Goal: Transaction & Acquisition: Book appointment/travel/reservation

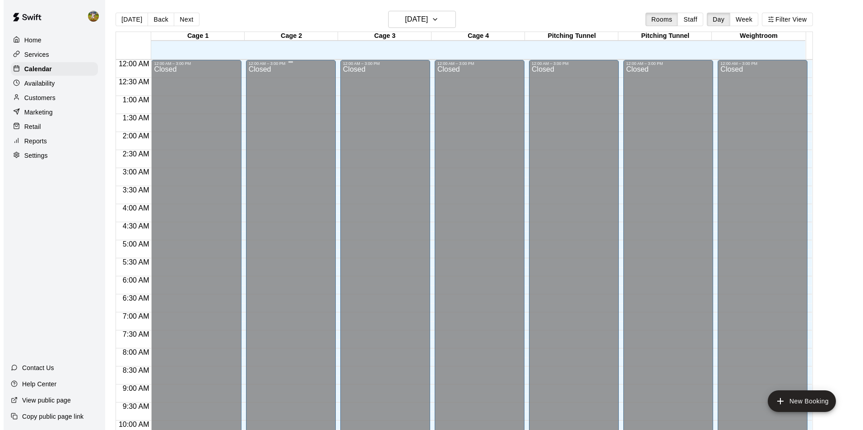
scroll to position [458, 0]
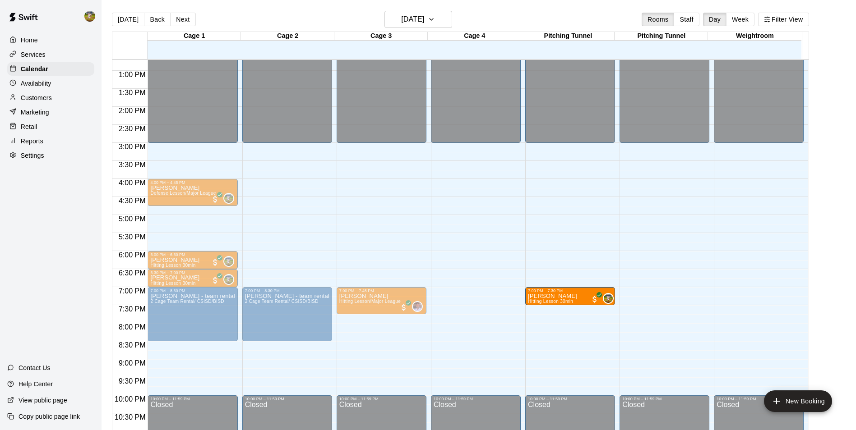
drag, startPoint x: 467, startPoint y: 296, endPoint x: 530, endPoint y: 300, distance: 63.8
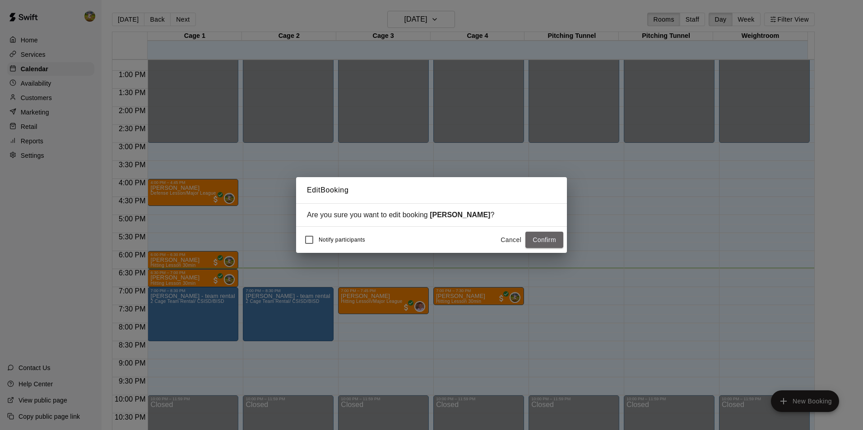
click at [538, 244] on button "Confirm" at bounding box center [544, 240] width 38 height 17
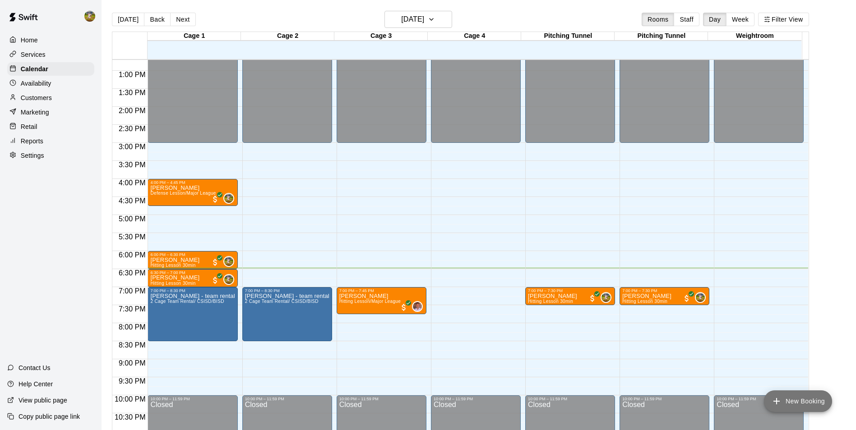
click at [789, 398] on button "New Booking" at bounding box center [798, 402] width 68 height 22
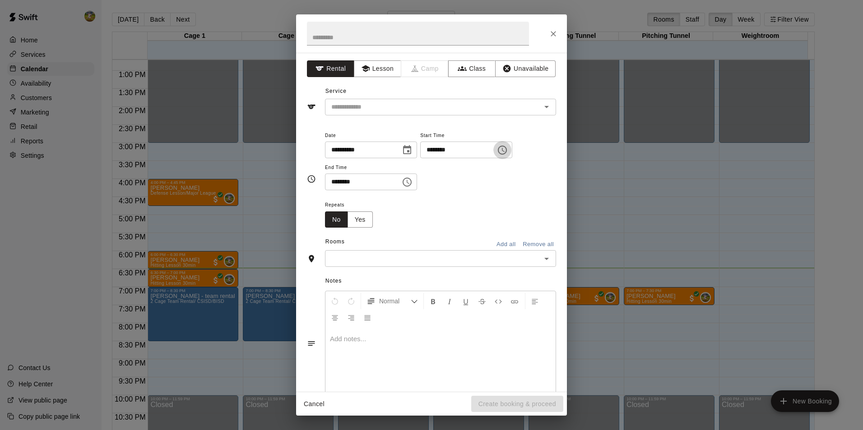
click at [508, 152] on icon "Choose time, selected time is 5:00 PM" at bounding box center [502, 150] width 11 height 11
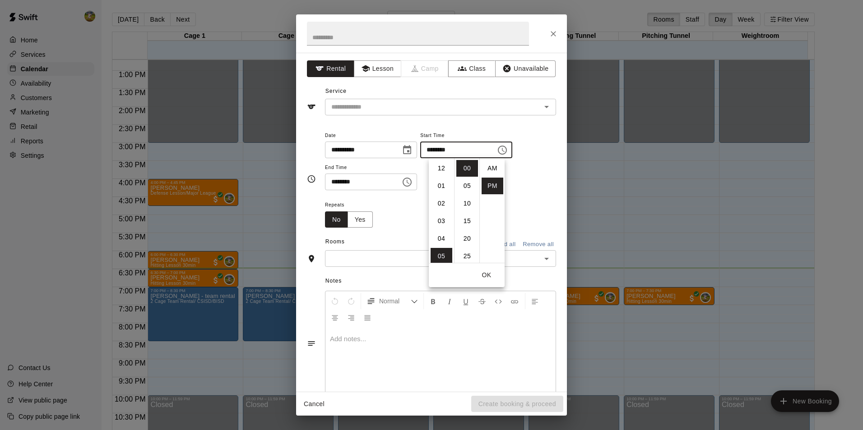
scroll to position [16, 0]
click at [439, 188] on li "06" at bounding box center [441, 186] width 22 height 17
click at [469, 230] on li "30" at bounding box center [467, 229] width 22 height 17
type input "********"
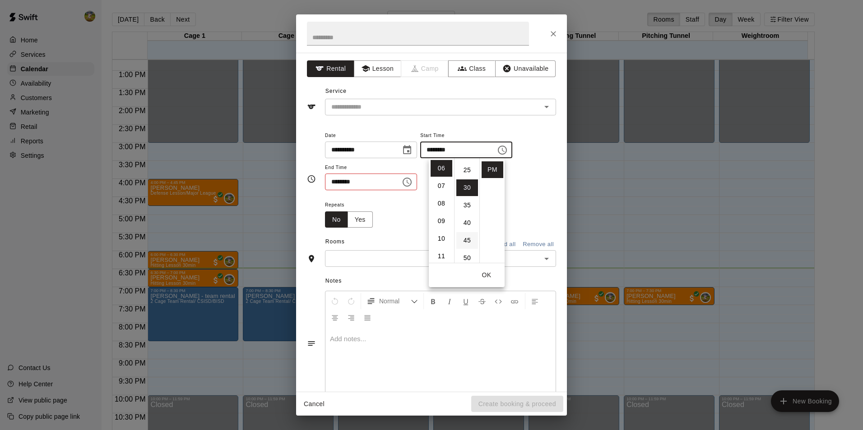
scroll to position [106, 0]
click at [515, 189] on div "**********" at bounding box center [440, 160] width 231 height 61
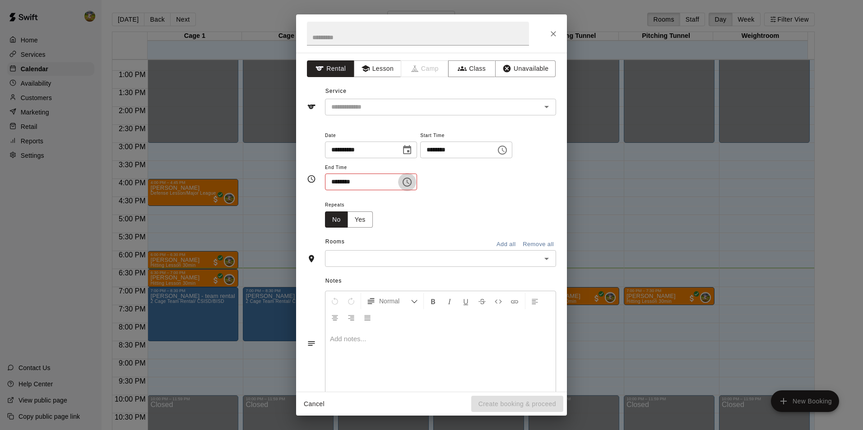
click at [416, 179] on button "Choose time, selected time is 5:30 PM" at bounding box center [407, 182] width 18 height 18
click at [340, 250] on li "08" at bounding box center [338, 253] width 22 height 17
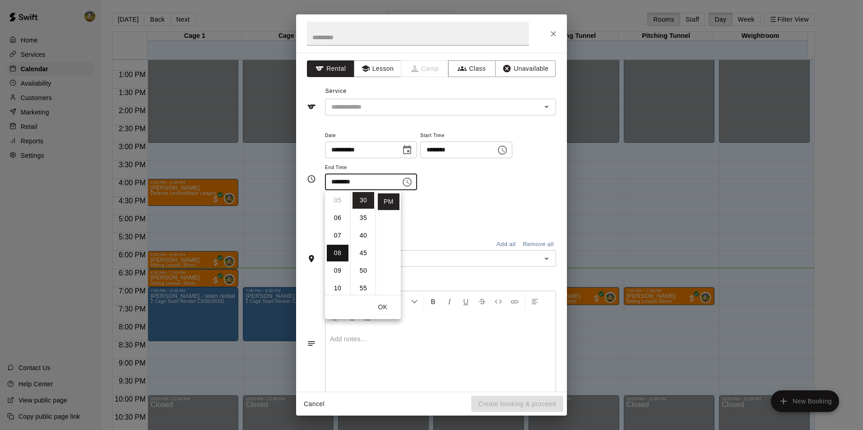
type input "********"
click at [455, 199] on div "**********" at bounding box center [440, 165] width 231 height 70
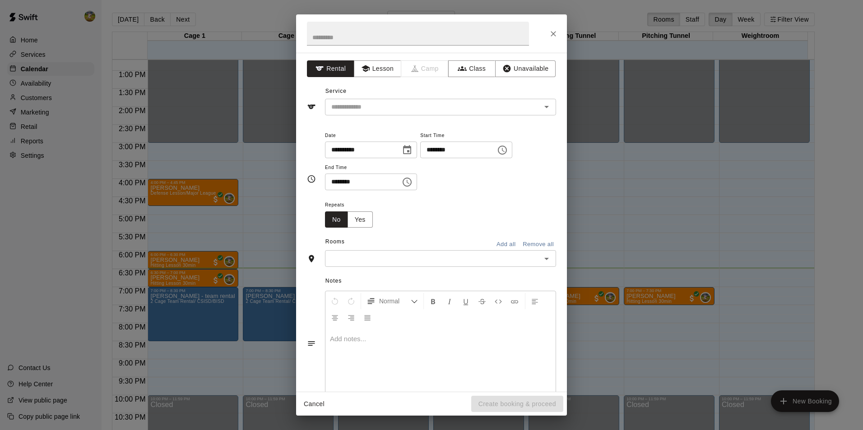
click at [500, 262] on input "text" at bounding box center [433, 258] width 211 height 11
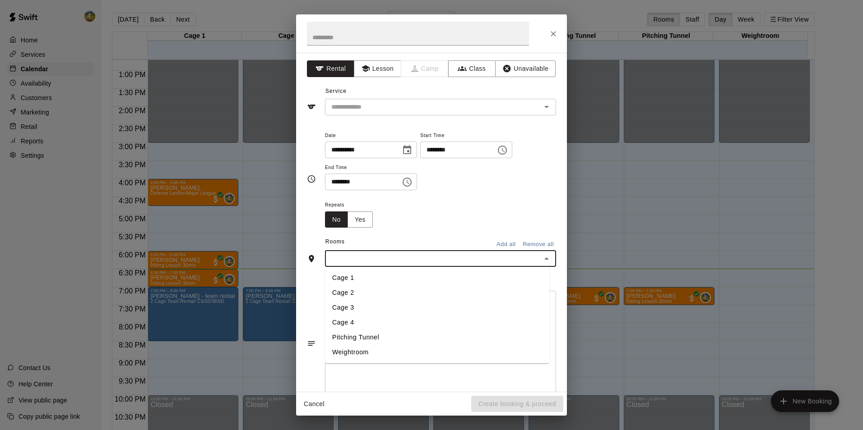
click at [379, 316] on li "Cage 4" at bounding box center [437, 322] width 224 height 15
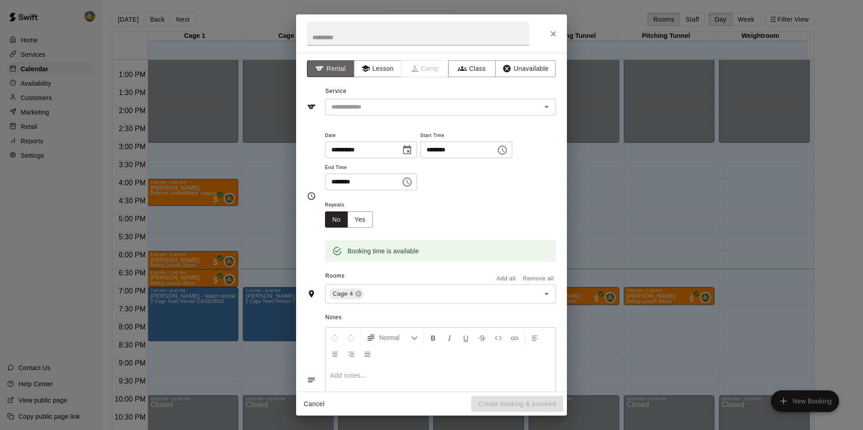
click at [338, 69] on button "Rental" at bounding box center [330, 68] width 47 height 17
click at [376, 108] on input "text" at bounding box center [427, 107] width 199 height 11
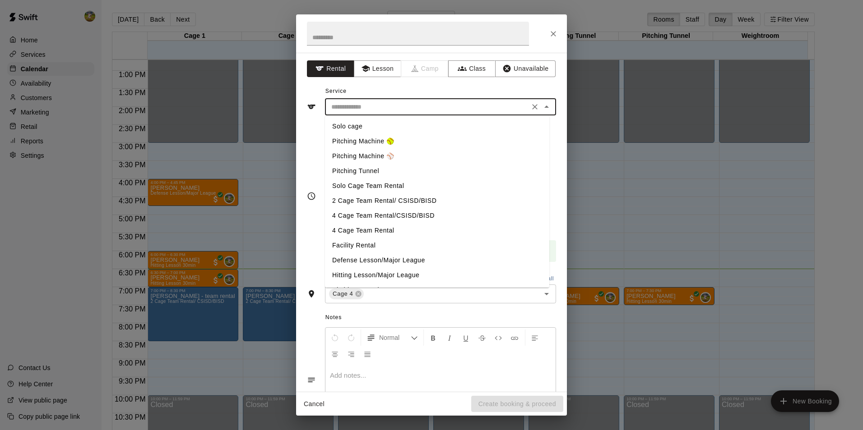
click at [386, 157] on li "Pitching Machine ⚾️" at bounding box center [437, 156] width 224 height 15
type input "**********"
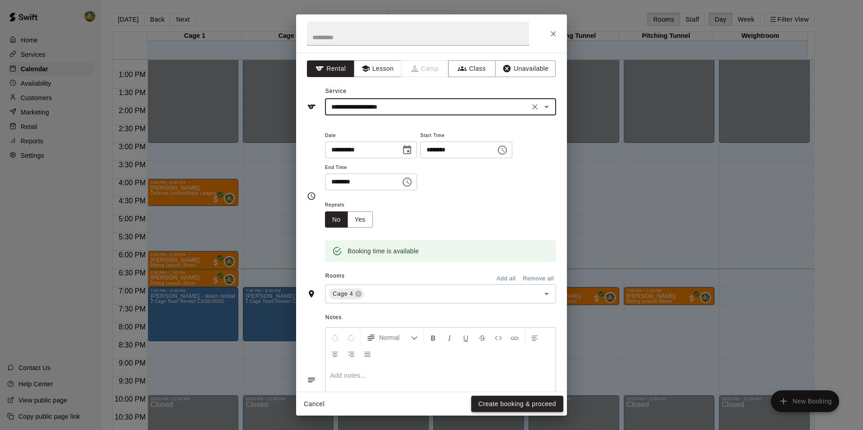
click at [509, 399] on button "Create booking & proceed" at bounding box center [517, 404] width 92 height 17
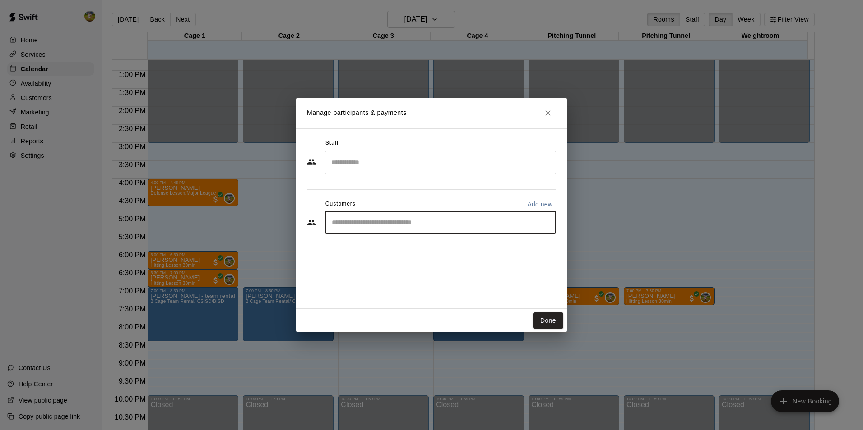
click at [414, 222] on input "Start typing to search customers..." at bounding box center [440, 222] width 223 height 9
click at [499, 264] on div "Staff ​ Customers Add new ​" at bounding box center [431, 219] width 271 height 180
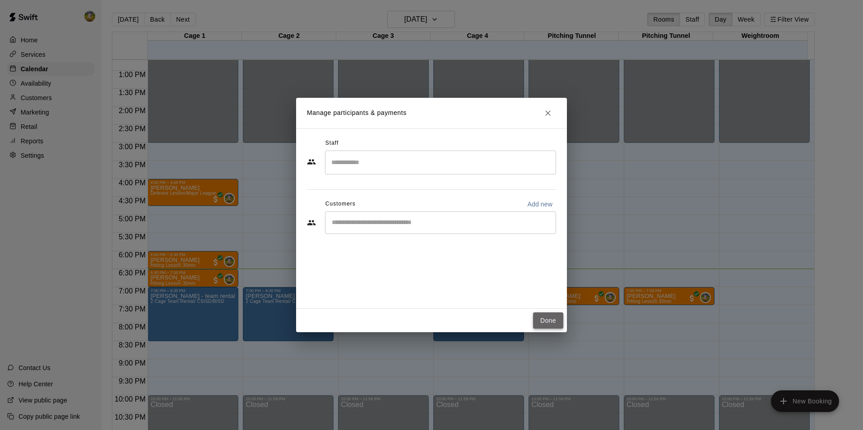
click at [550, 323] on button "Done" at bounding box center [548, 321] width 30 height 17
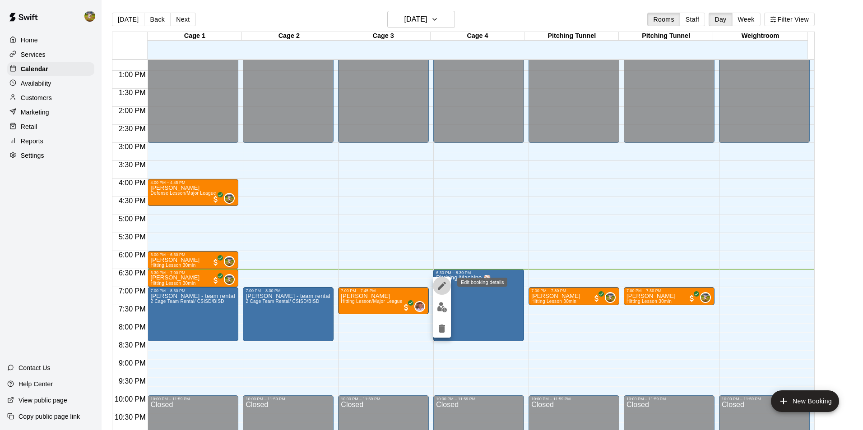
click at [442, 282] on icon "edit" at bounding box center [441, 286] width 11 height 11
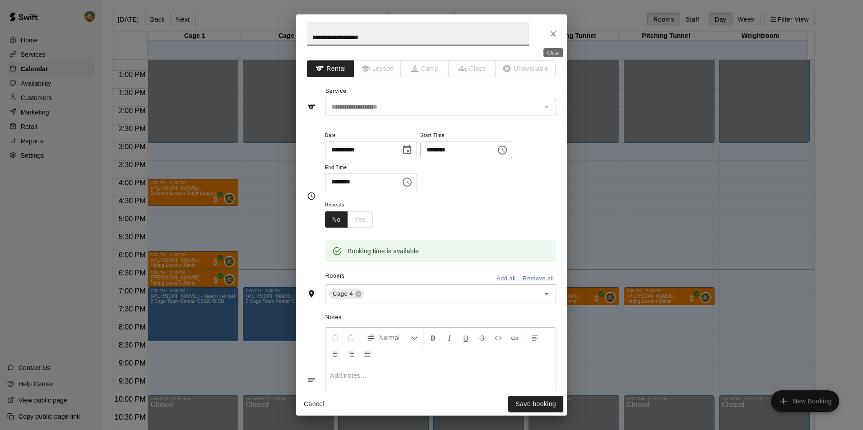
click at [551, 33] on icon "Close" at bounding box center [553, 33] width 9 height 9
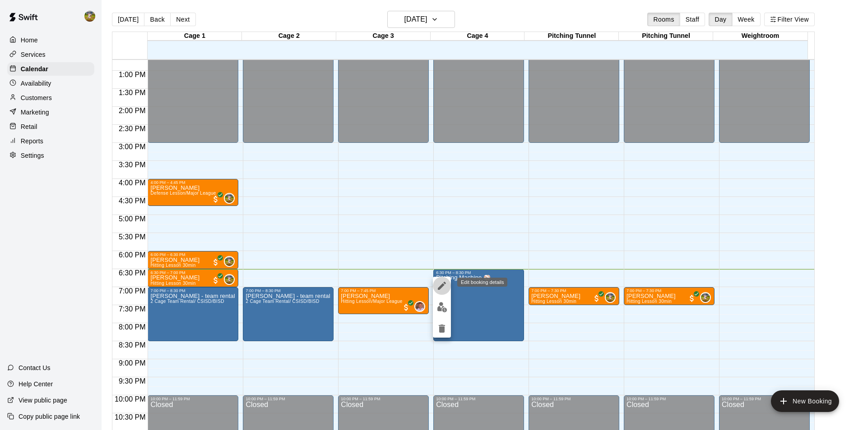
click at [442, 285] on icon "edit" at bounding box center [442, 286] width 8 height 8
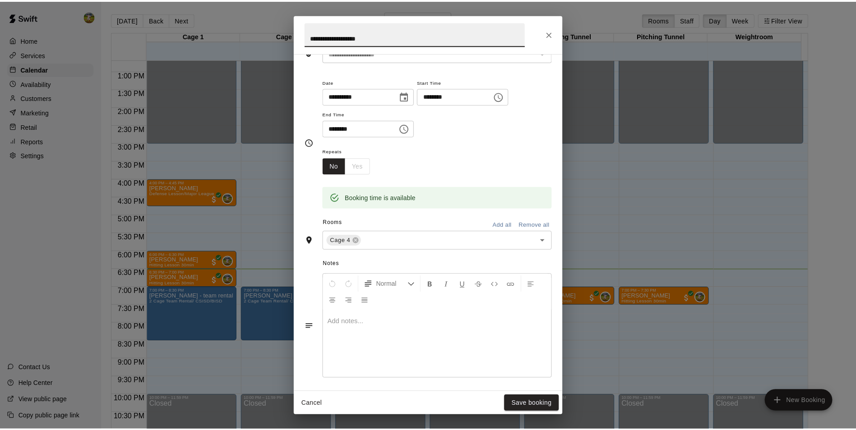
scroll to position [117, 0]
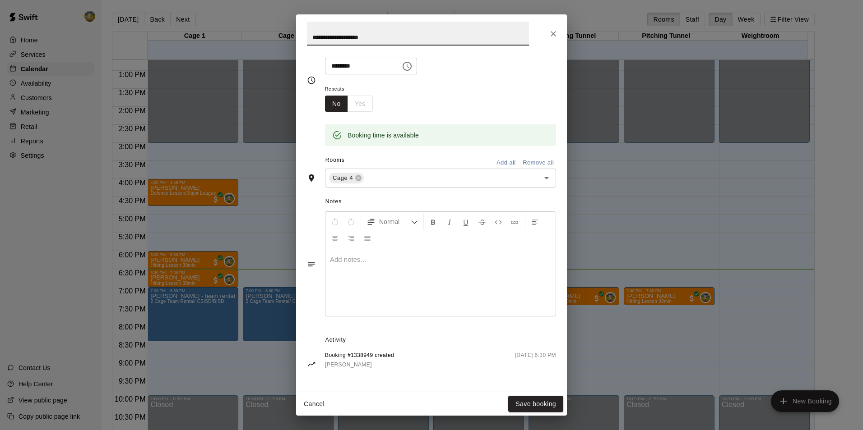
click at [555, 35] on icon "Close" at bounding box center [553, 33] width 9 height 9
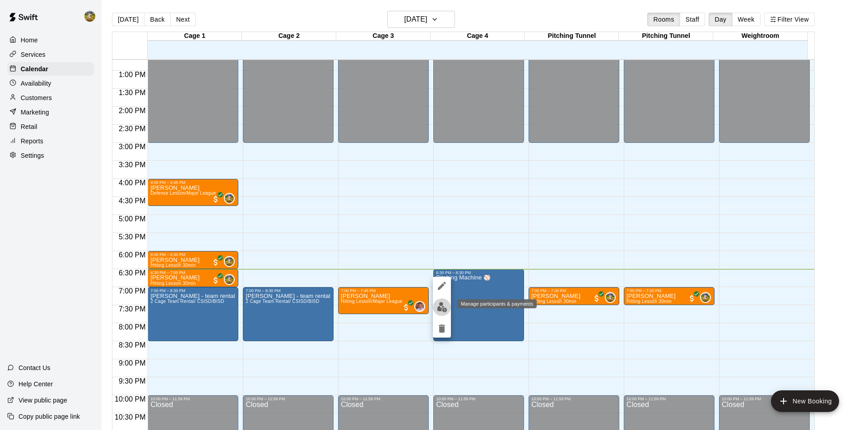
click at [440, 308] on img "edit" at bounding box center [442, 307] width 10 height 10
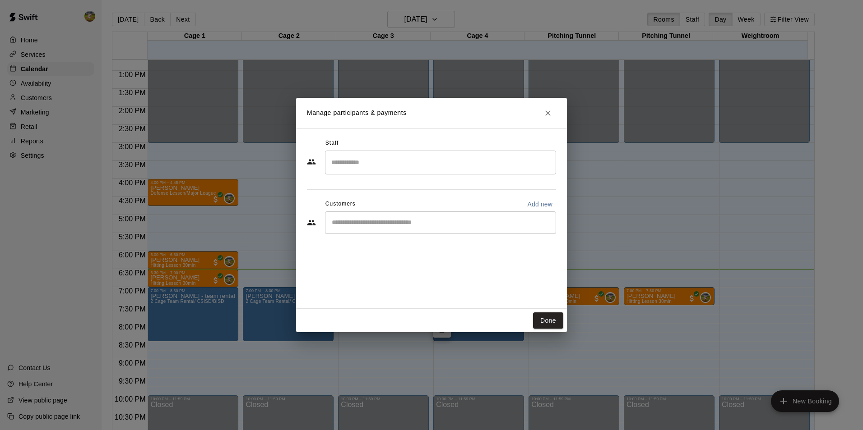
click at [445, 220] on input "Start typing to search customers..." at bounding box center [440, 222] width 223 height 9
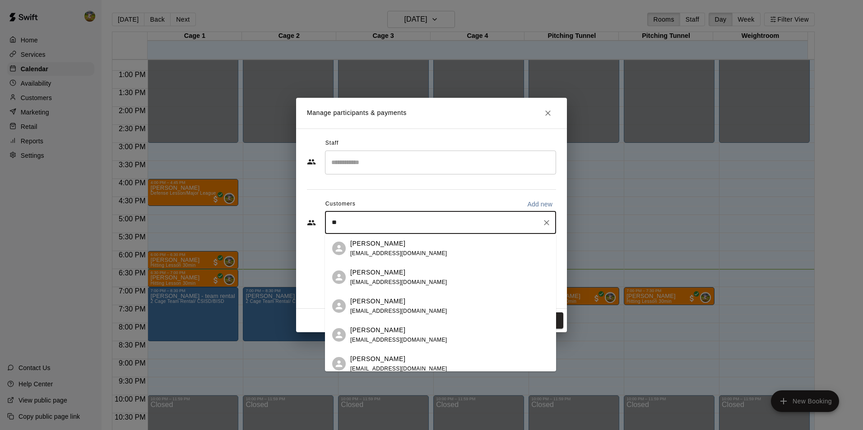
type input "***"
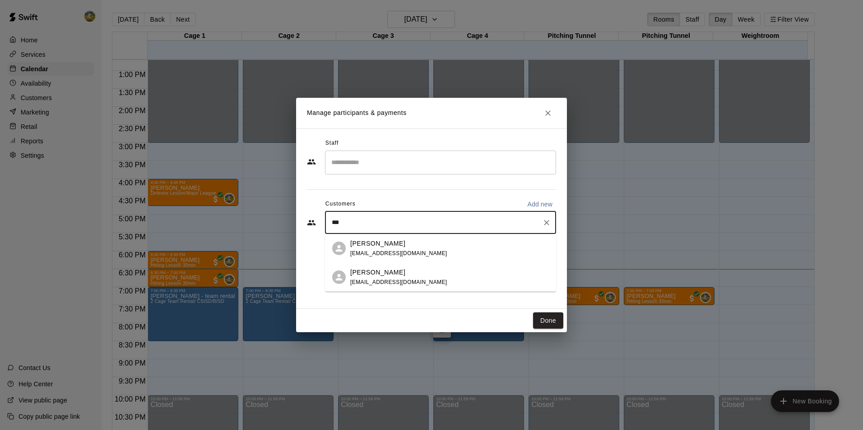
click at [423, 282] on div "[PERSON_NAME] [EMAIL_ADDRESS][DOMAIN_NAME]" at bounding box center [449, 277] width 199 height 19
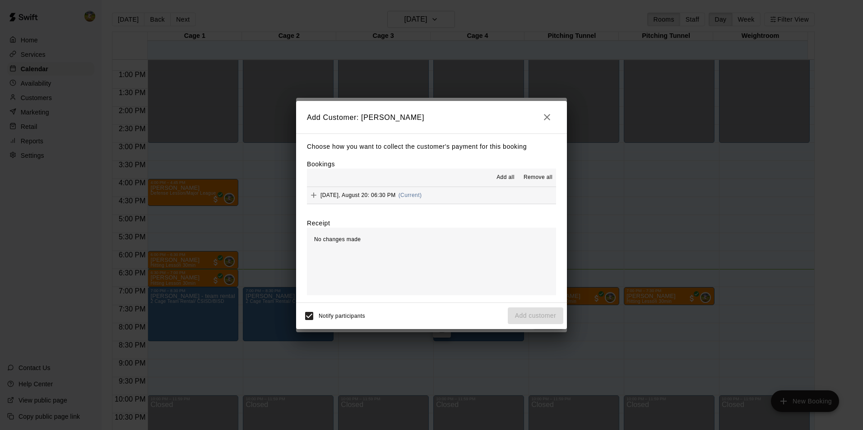
click at [422, 196] on span "(Current)" at bounding box center [409, 195] width 23 height 6
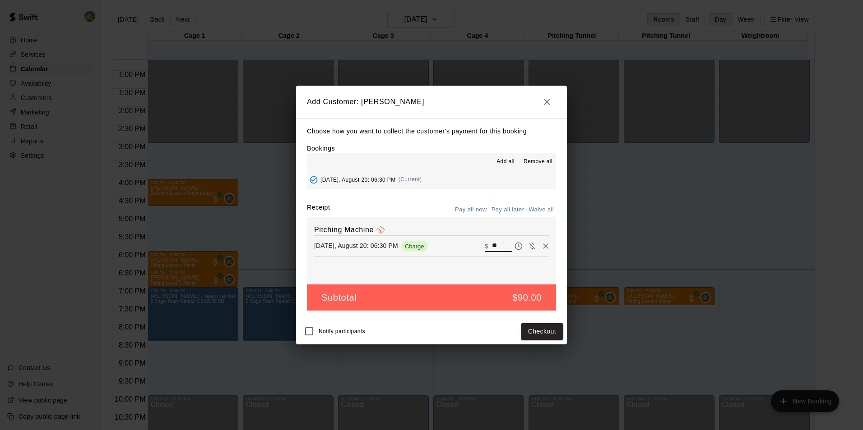
click at [492, 244] on input "**" at bounding box center [502, 246] width 20 height 12
type input "**"
click at [531, 330] on button "Checkout" at bounding box center [542, 332] width 42 height 17
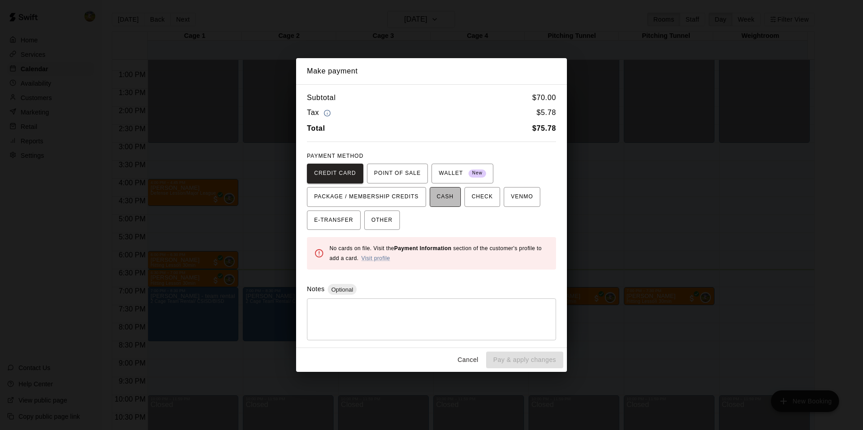
click at [442, 201] on span "CASH" at bounding box center [445, 197] width 17 height 14
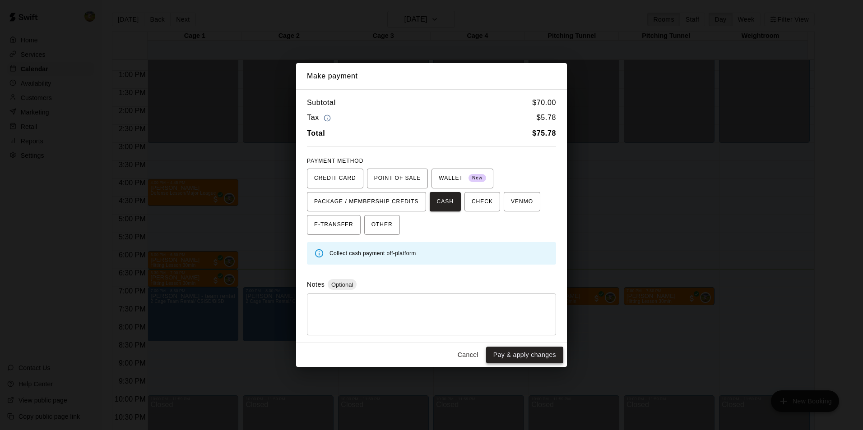
click at [527, 356] on button "Pay & apply changes" at bounding box center [524, 355] width 77 height 17
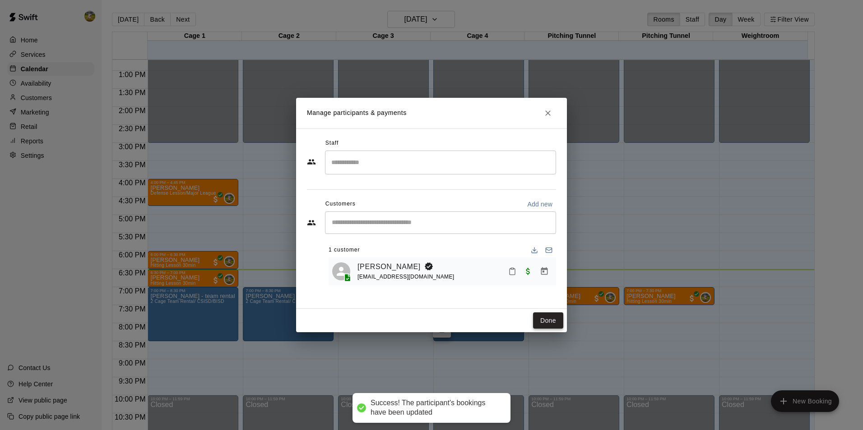
click at [541, 320] on button "Done" at bounding box center [548, 321] width 30 height 17
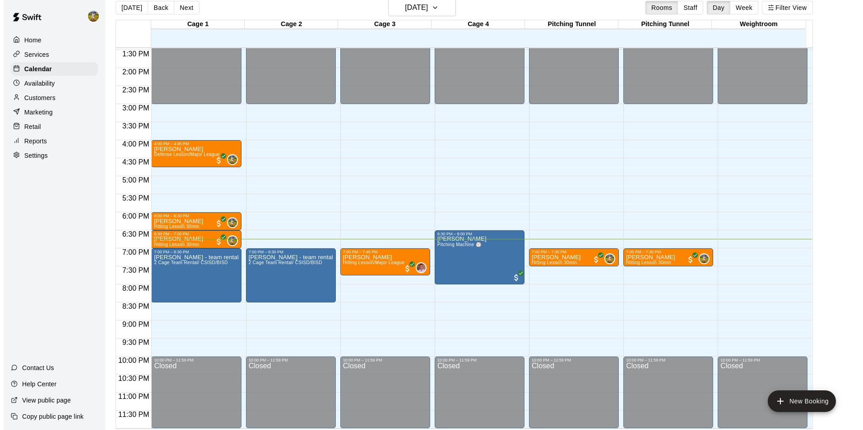
scroll to position [14, 0]
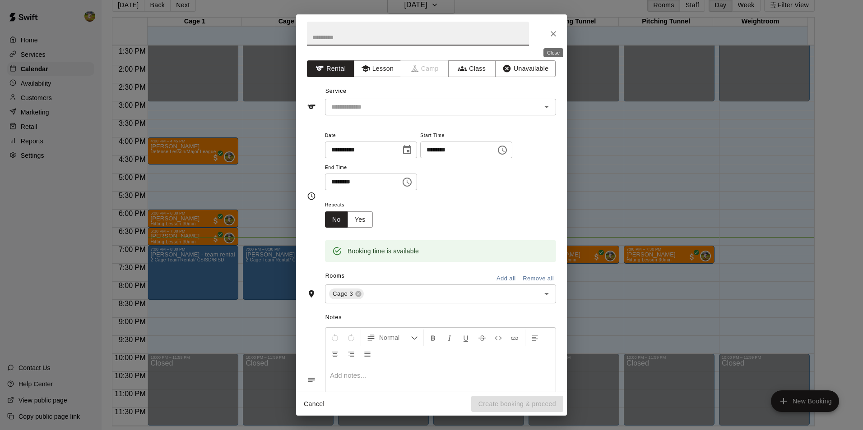
click at [555, 35] on icon "Close" at bounding box center [552, 33] width 5 height 5
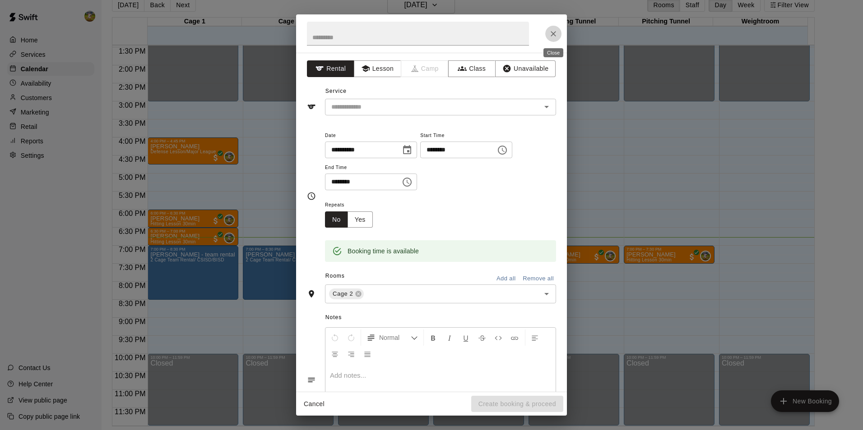
click at [552, 35] on icon "Close" at bounding box center [553, 33] width 9 height 9
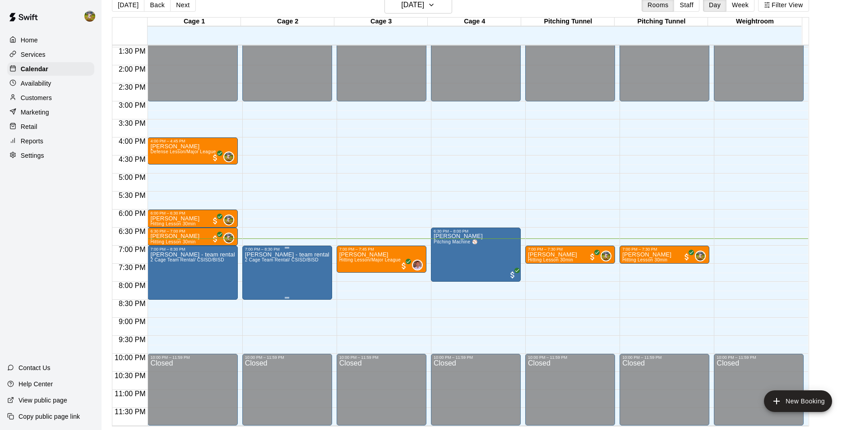
click at [267, 262] on span "2 Cage Team Rental/ CSISD/BISD" at bounding box center [282, 260] width 74 height 5
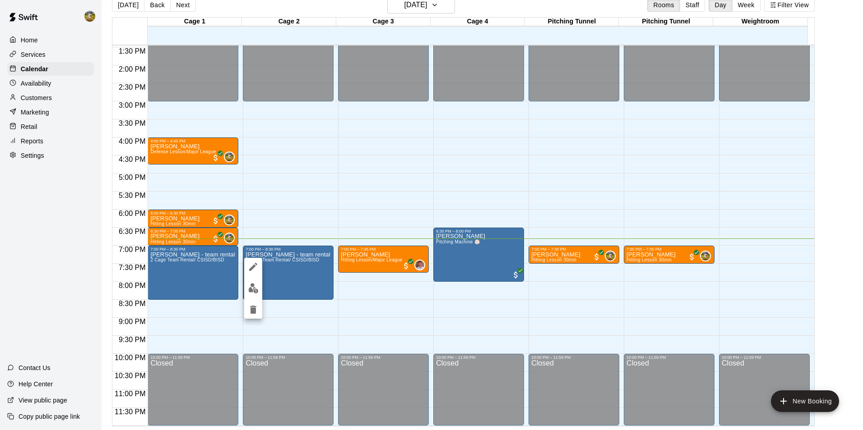
click at [250, 267] on icon "edit" at bounding box center [253, 267] width 11 height 11
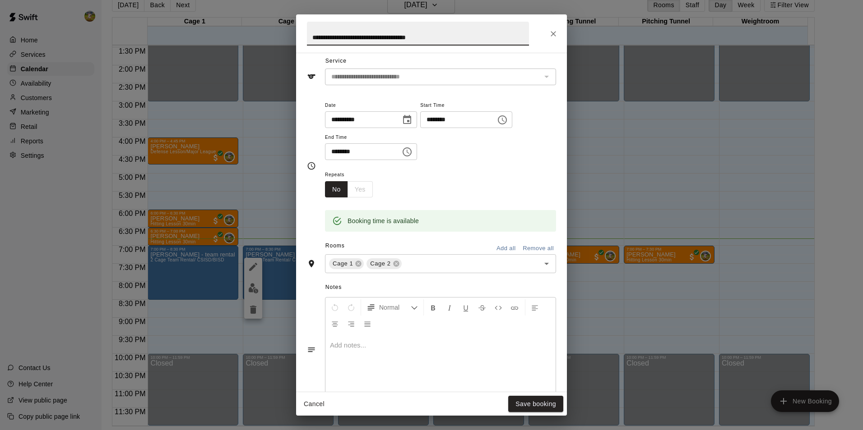
scroll to position [45, 0]
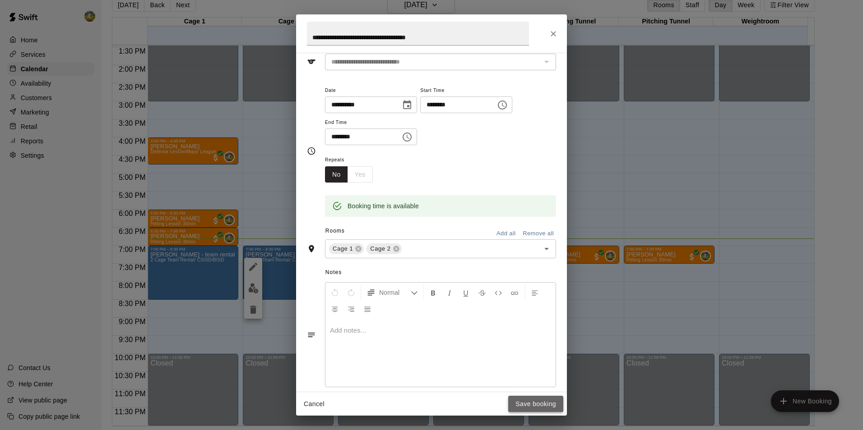
click at [528, 402] on button "Save booking" at bounding box center [535, 404] width 55 height 17
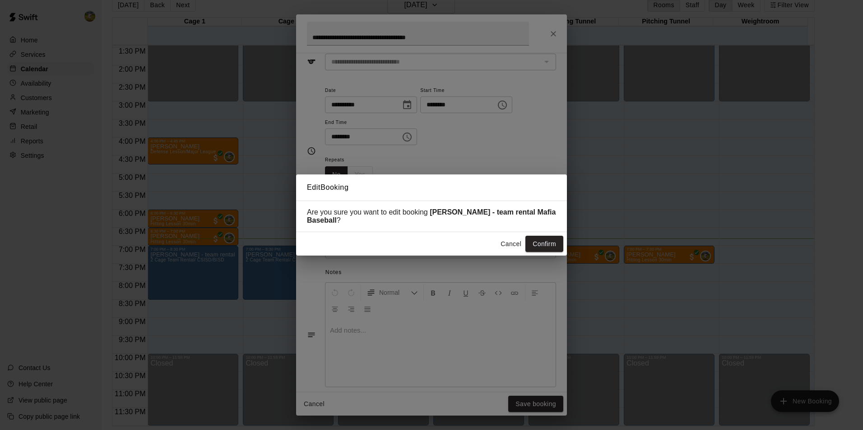
click at [539, 241] on button "Confirm" at bounding box center [544, 244] width 38 height 17
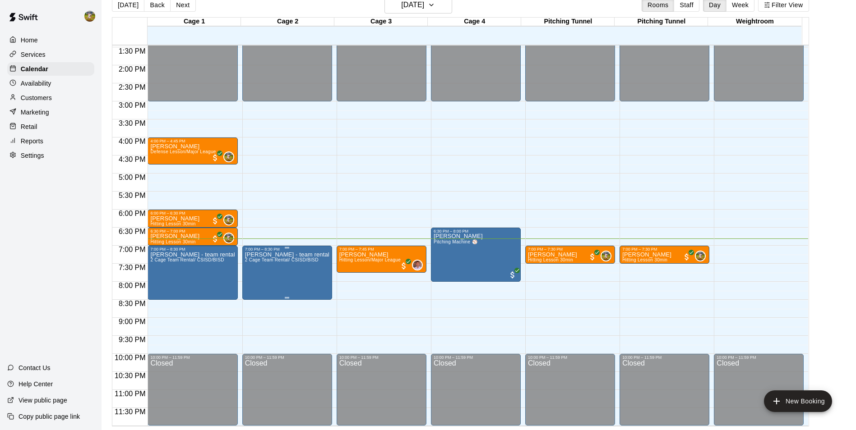
click at [285, 258] on span "2 Cage Team Rental/ CSISD/BISD" at bounding box center [282, 260] width 74 height 5
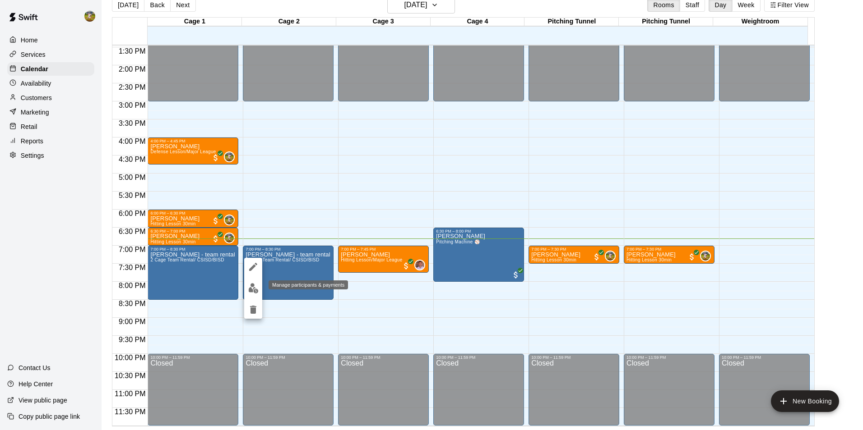
click at [250, 286] on img "edit" at bounding box center [253, 288] width 10 height 10
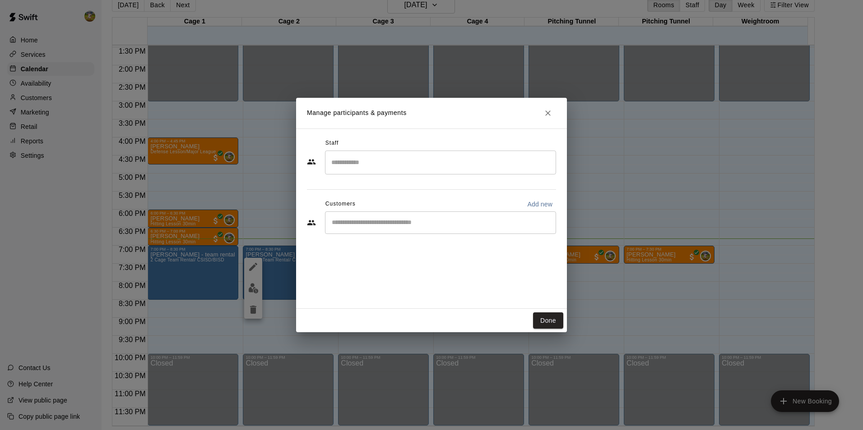
click at [396, 218] on input "Start typing to search customers..." at bounding box center [440, 222] width 223 height 9
click at [535, 203] on p "Add new" at bounding box center [539, 204] width 25 height 9
select select "**"
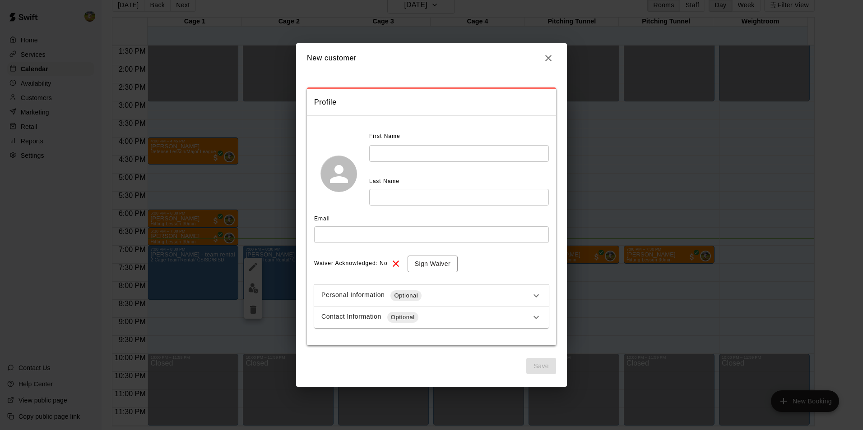
click at [401, 151] on input "text" at bounding box center [459, 153] width 180 height 17
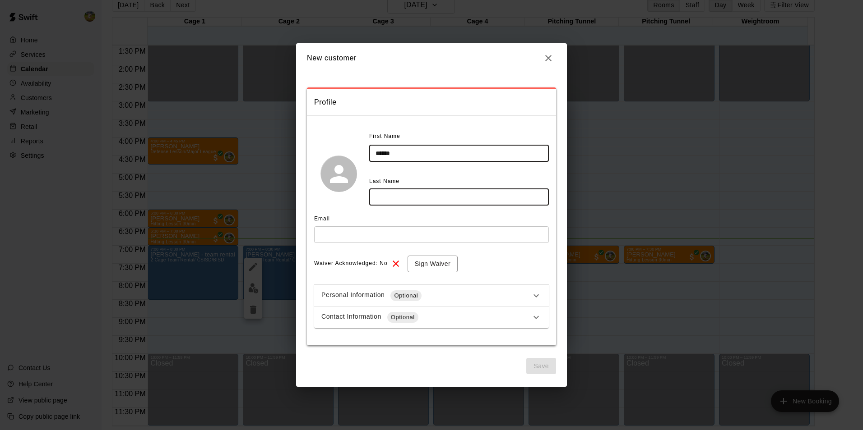
type input "******"
type input "*****"
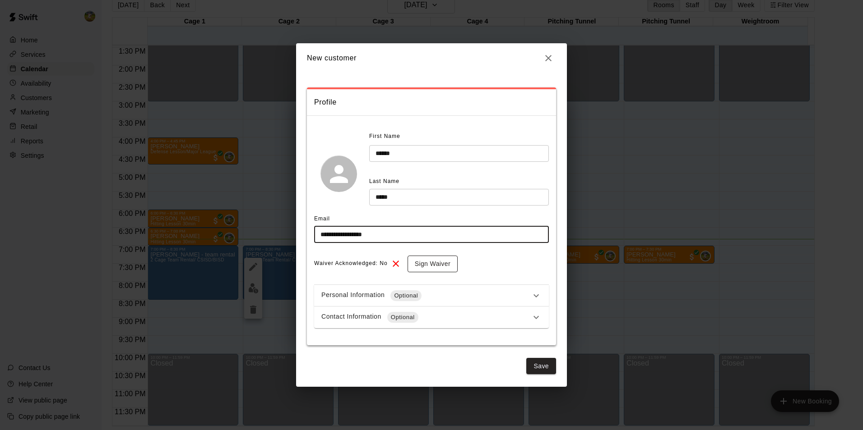
type input "**********"
click at [425, 265] on button "Sign Waiver" at bounding box center [432, 264] width 50 height 17
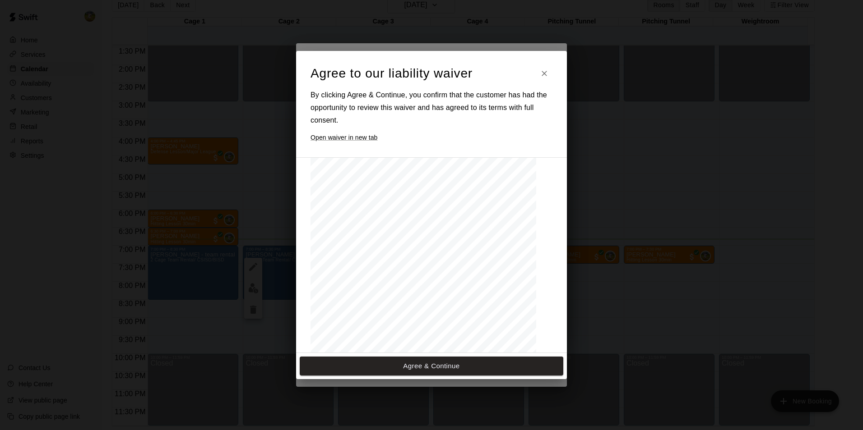
scroll to position [396, 0]
click at [416, 371] on button "Agree & Continue" at bounding box center [431, 366] width 263 height 19
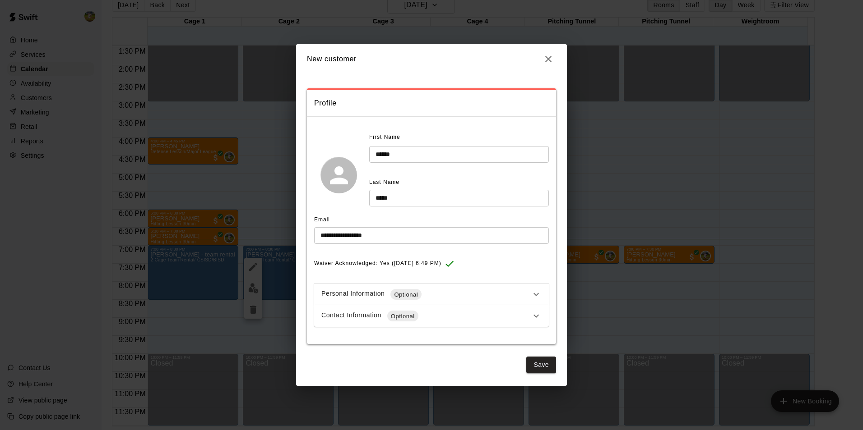
click at [537, 296] on icon at bounding box center [536, 294] width 11 height 11
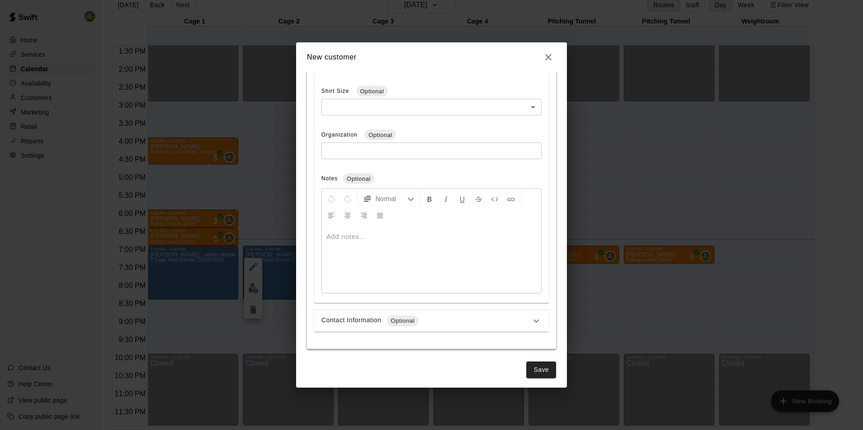
scroll to position [335, 0]
click at [470, 318] on div "Contact Information Optional" at bounding box center [425, 318] width 209 height 11
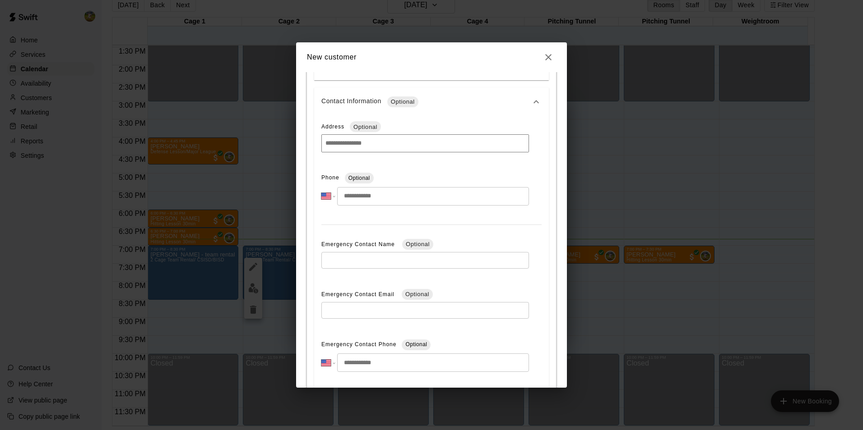
scroll to position [561, 0]
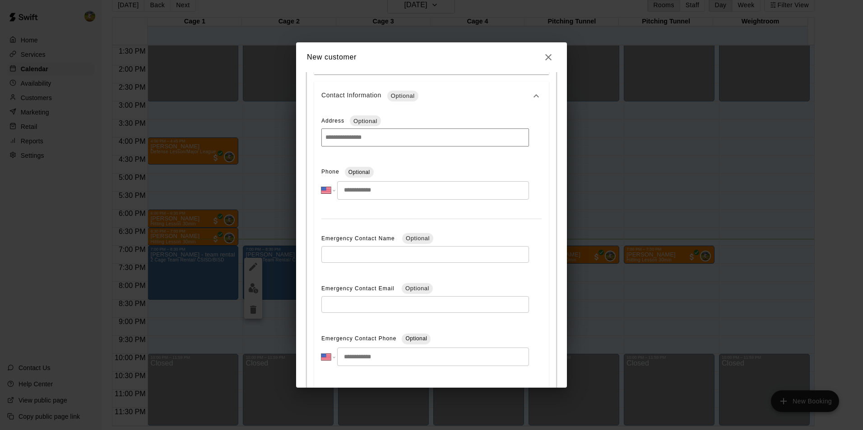
click at [356, 195] on input "tel" at bounding box center [433, 190] width 192 height 18
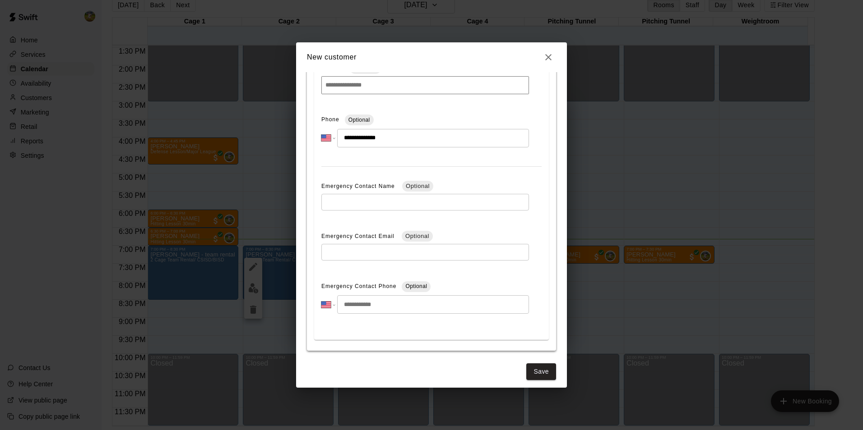
scroll to position [619, 0]
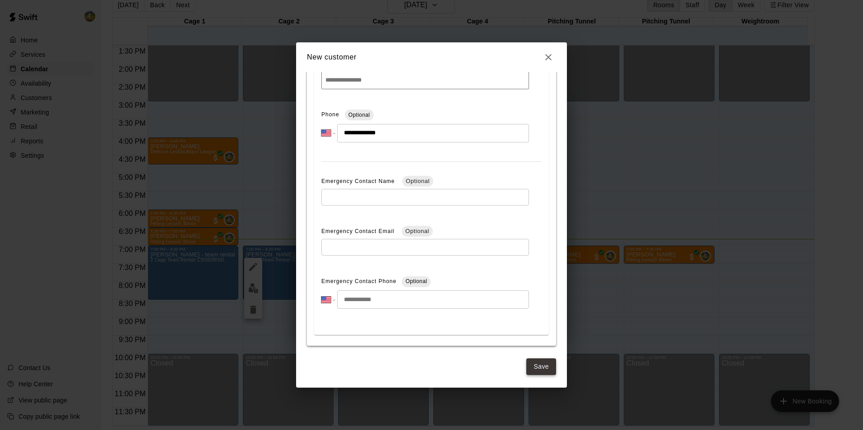
type input "**********"
click at [536, 363] on button "Save" at bounding box center [541, 367] width 30 height 17
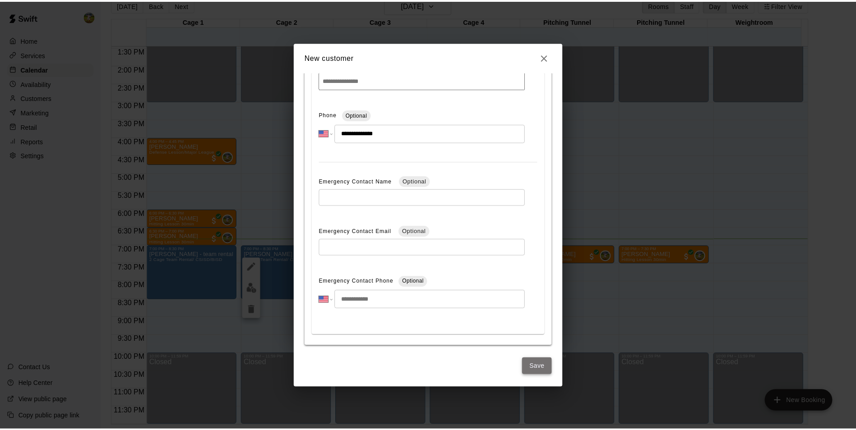
scroll to position [0, 0]
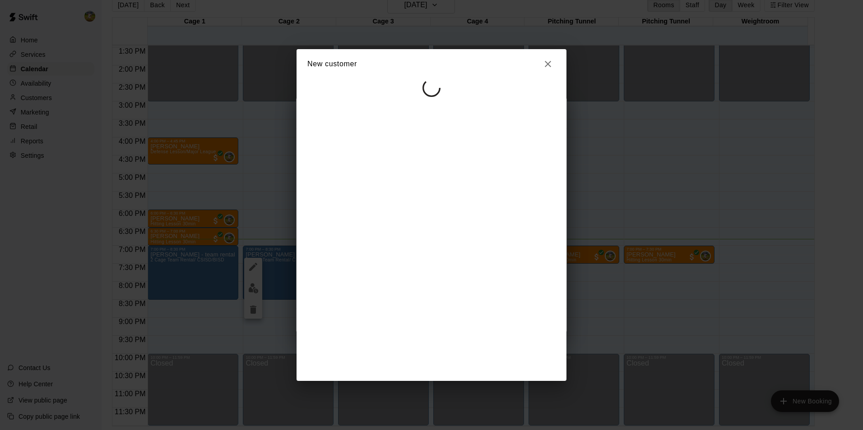
select select "**"
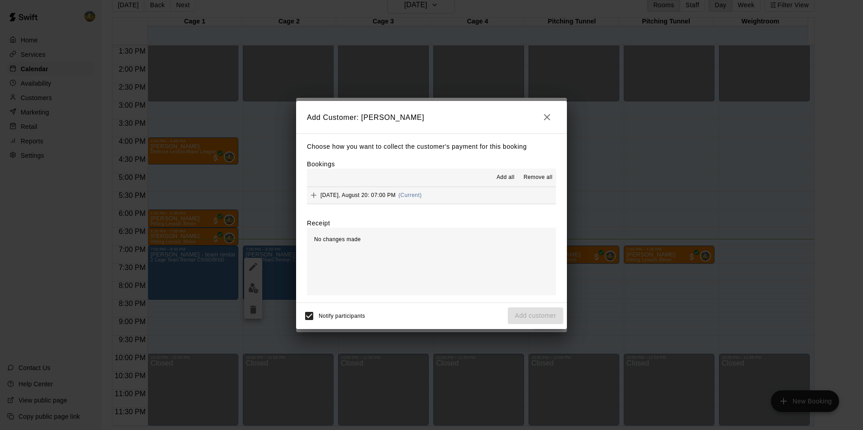
click at [419, 196] on span "(Current)" at bounding box center [409, 195] width 23 height 6
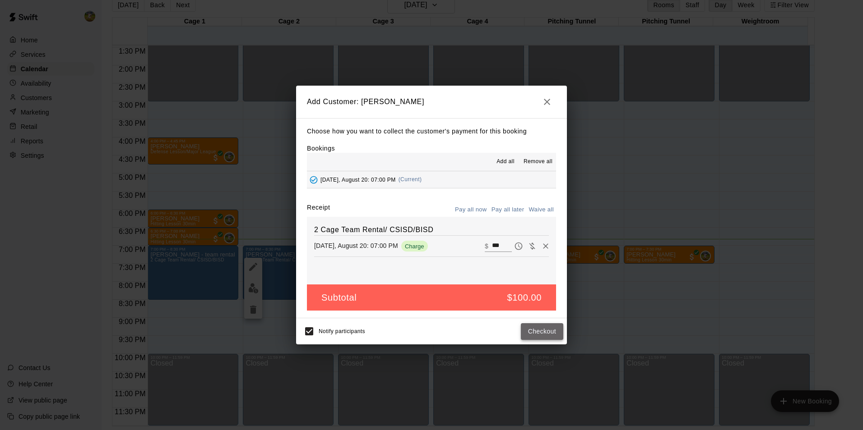
click at [535, 333] on button "Checkout" at bounding box center [542, 332] width 42 height 17
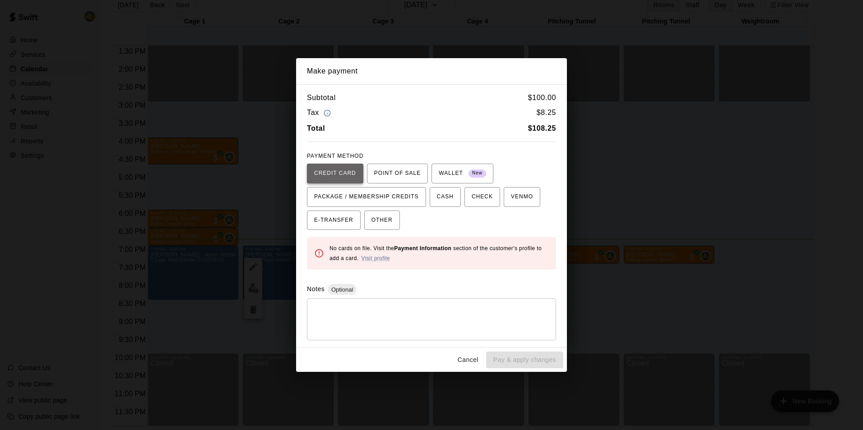
click at [335, 175] on span "CREDIT CARD" at bounding box center [335, 173] width 42 height 14
click at [379, 259] on link "Visit profile" at bounding box center [375, 258] width 29 height 6
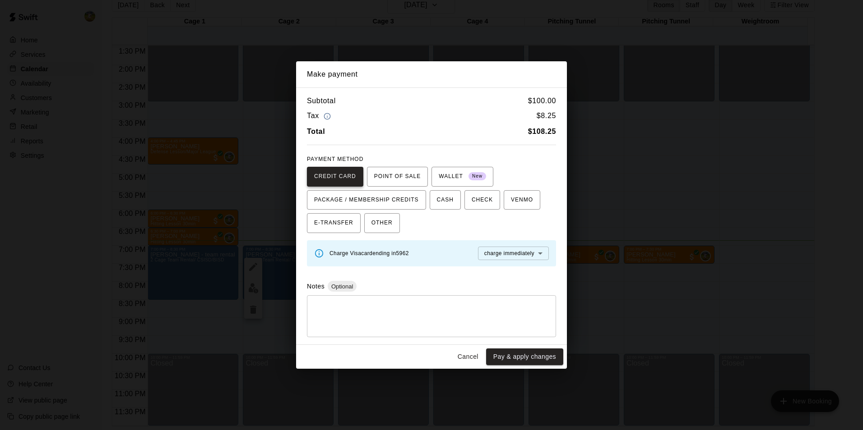
click at [339, 178] on span "CREDIT CARD" at bounding box center [335, 177] width 42 height 14
click at [510, 358] on button "Pay & apply changes" at bounding box center [524, 357] width 77 height 17
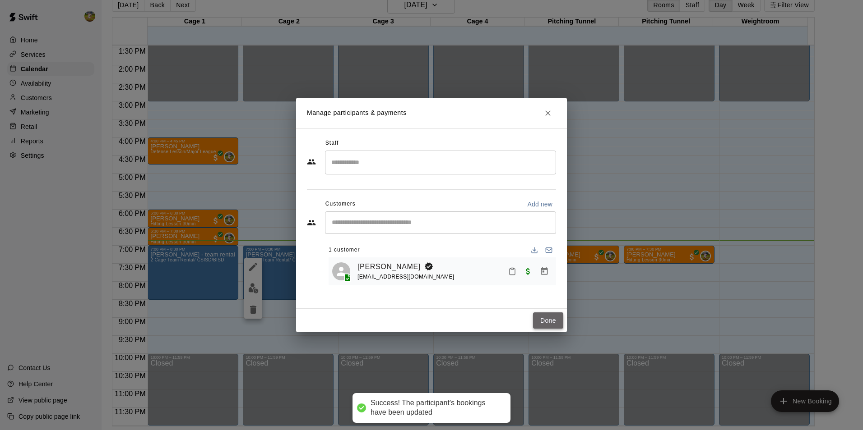
click at [534, 323] on button "Done" at bounding box center [548, 321] width 30 height 17
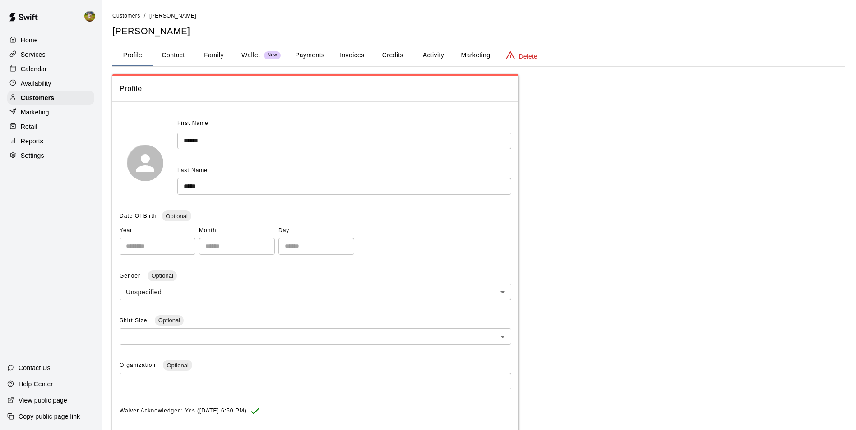
click at [304, 55] on button "Payments" at bounding box center [310, 56] width 44 height 22
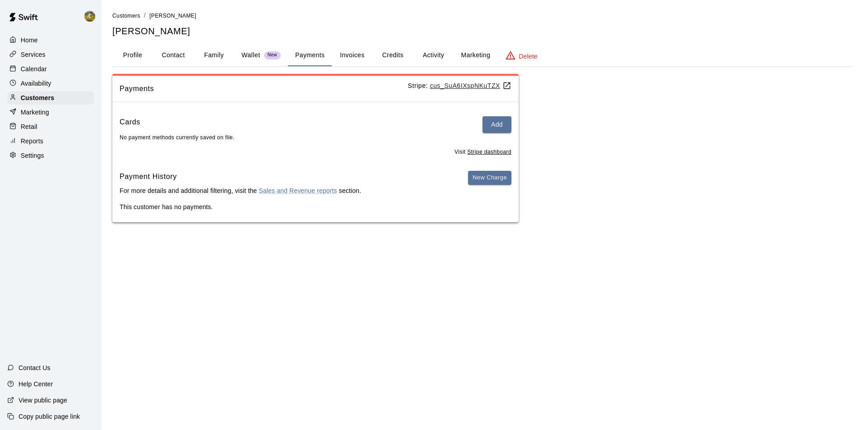
click at [399, 53] on button "Credits" at bounding box center [392, 56] width 41 height 22
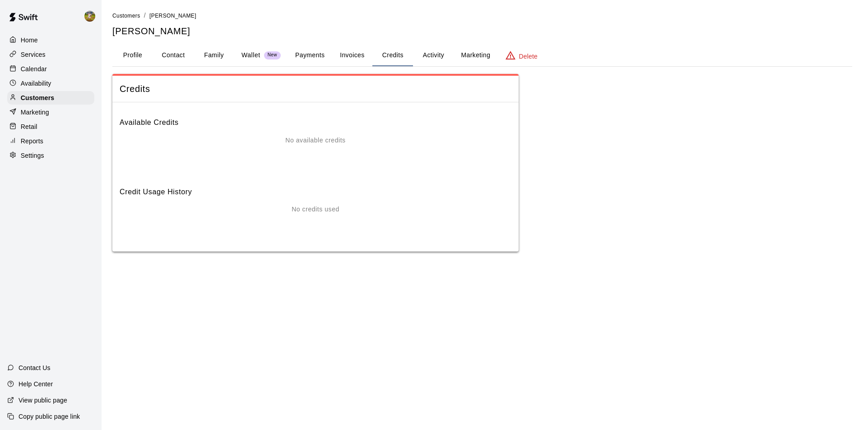
drag, startPoint x: 318, startPoint y: 51, endPoint x: 340, endPoint y: 65, distance: 26.2
click at [319, 52] on button "Payments" at bounding box center [310, 56] width 44 height 22
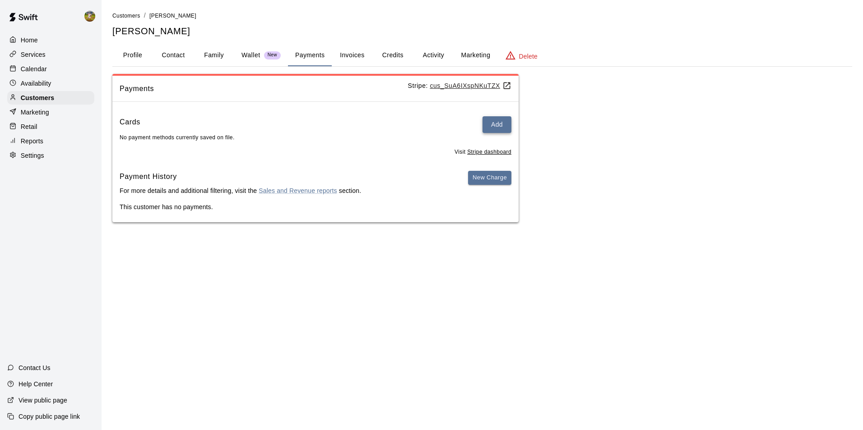
click at [503, 125] on button "Add" at bounding box center [496, 124] width 29 height 17
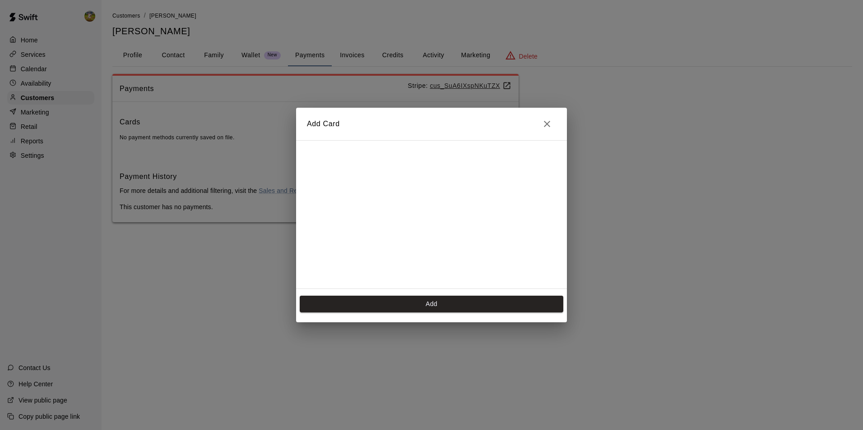
scroll to position [127, 0]
click at [408, 301] on button "Add" at bounding box center [431, 304] width 263 height 17
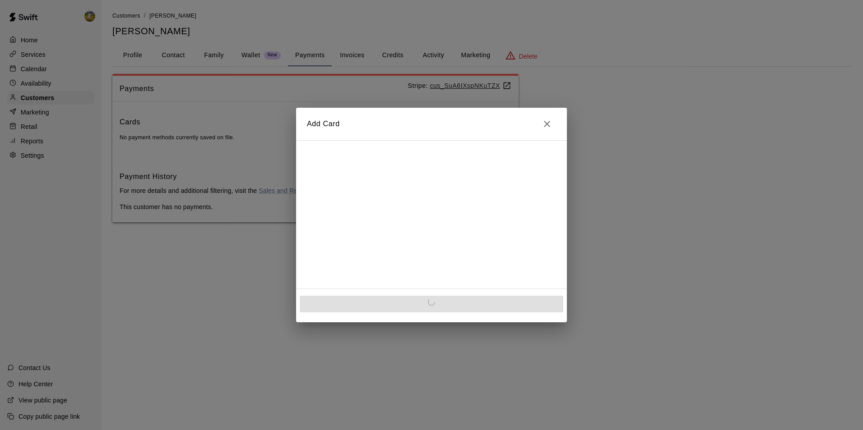
scroll to position [0, 0]
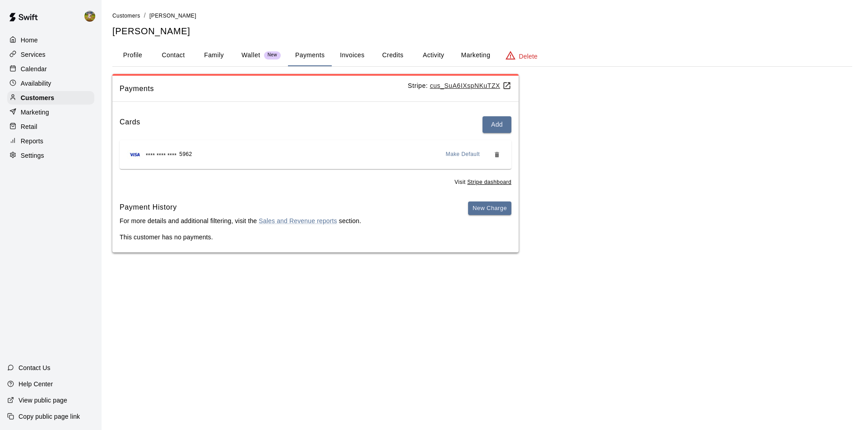
click at [343, 57] on button "Invoices" at bounding box center [352, 56] width 41 height 22
